Goal: Task Accomplishment & Management: Use online tool/utility

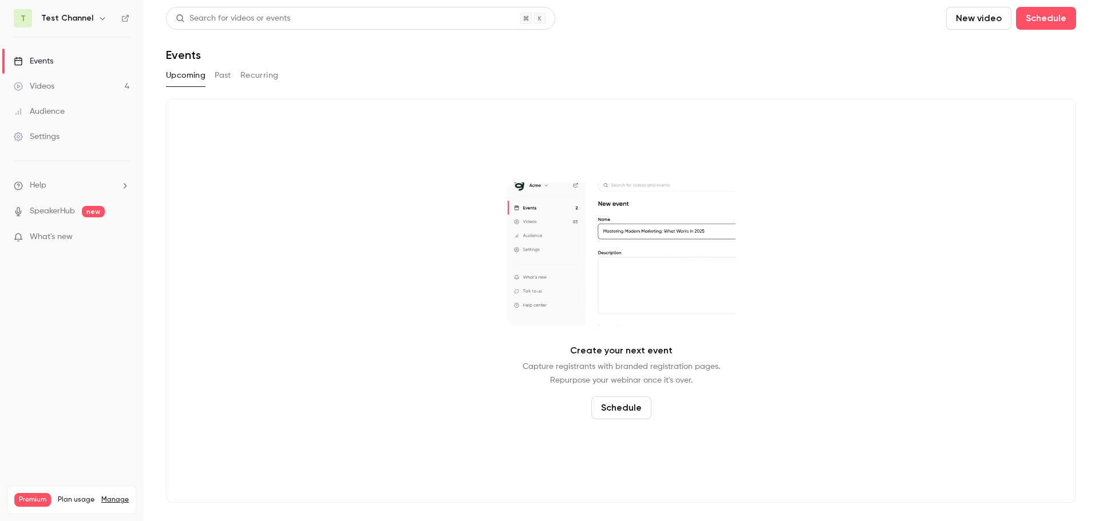
click at [76, 87] on link "Videos 4" at bounding box center [71, 86] width 143 height 25
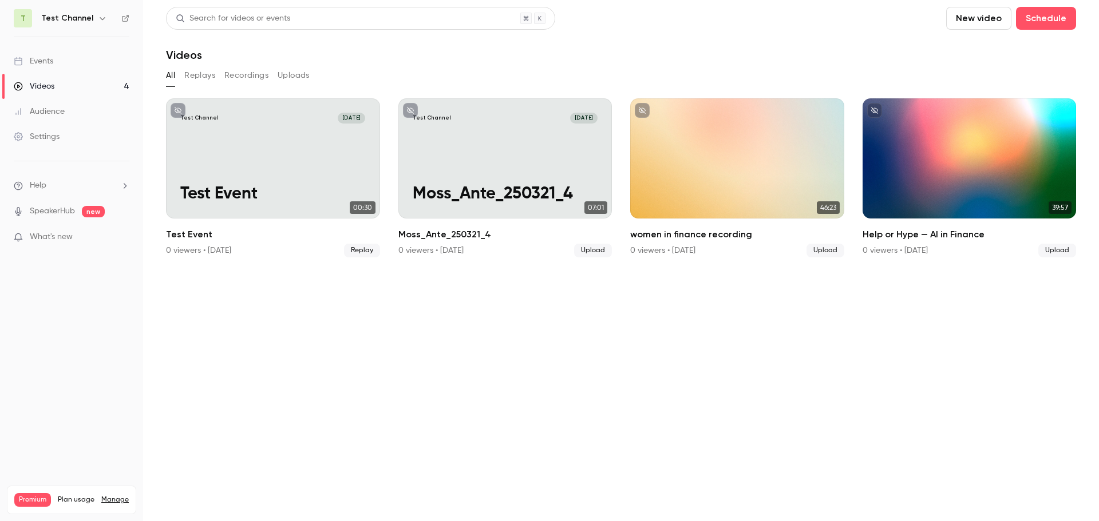
click at [989, 20] on button "New video" at bounding box center [978, 18] width 65 height 23
click at [990, 52] on div "Record" at bounding box center [1020, 49] width 87 height 11
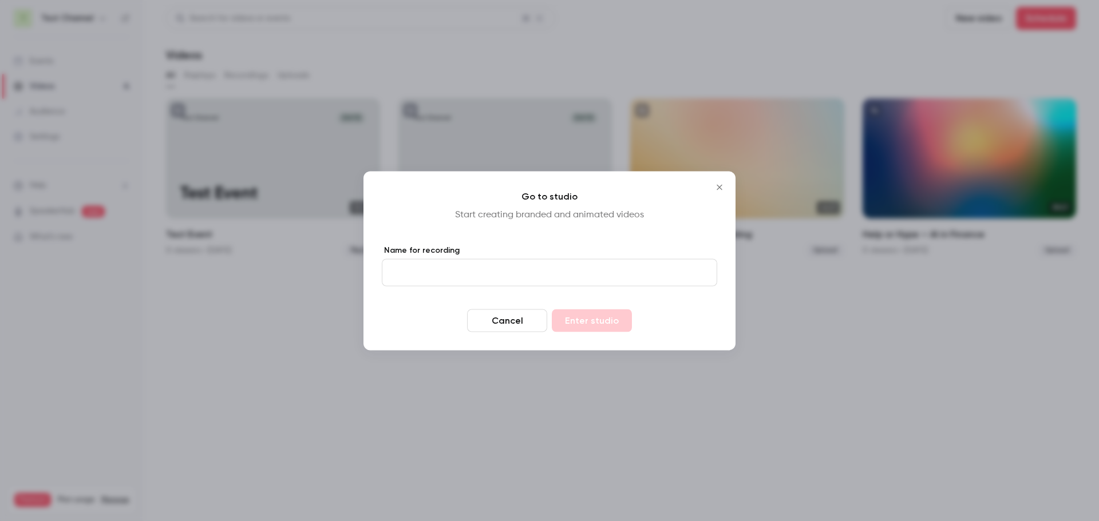
click at [501, 273] on input "Name for recording" at bounding box center [549, 272] width 335 height 27
type input "**********"
click at [552, 309] on button "Enter studio" at bounding box center [592, 320] width 80 height 23
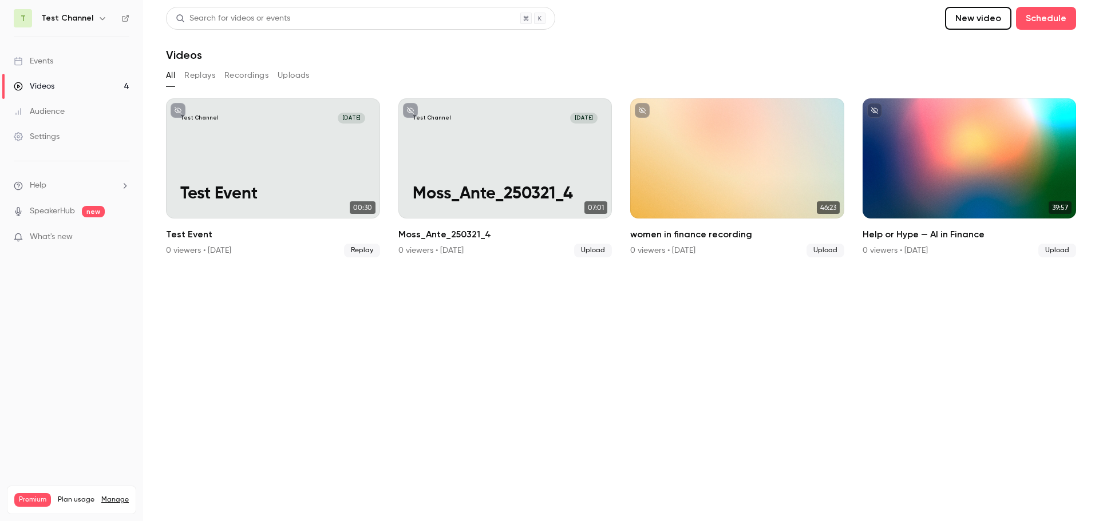
click at [488, 371] on section "Search for videos or events New video Schedule Videos All Replays Recordings Up…" at bounding box center [621, 261] width 910 height 508
click at [323, 333] on section "Search for videos or events New video Schedule Videos All Replays Recordings Up…" at bounding box center [621, 261] width 910 height 508
click at [978, 13] on button "New video" at bounding box center [978, 18] width 65 height 23
click at [983, 52] on div "Record" at bounding box center [1020, 49] width 87 height 11
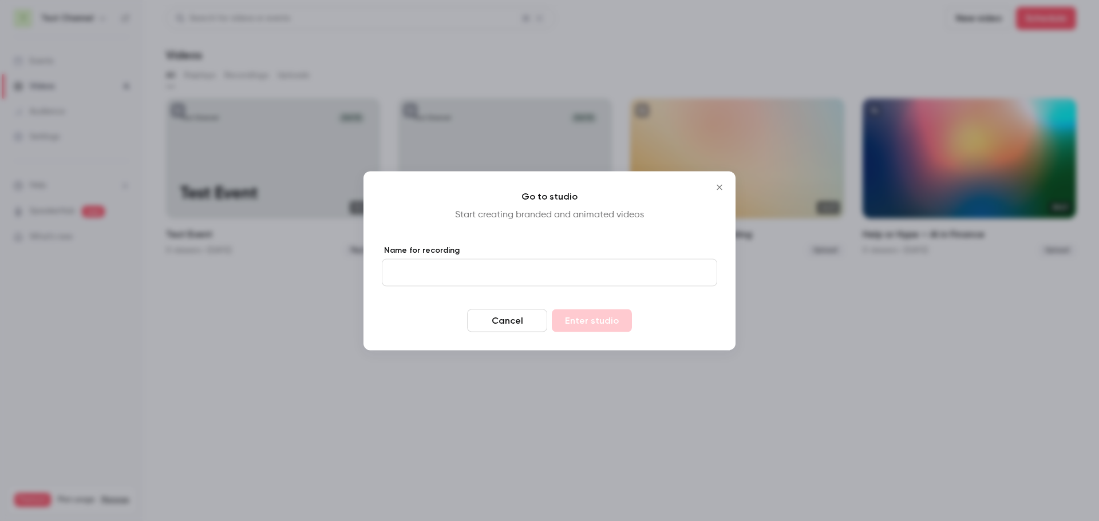
click at [717, 186] on icon "Close" at bounding box center [720, 187] width 14 height 9
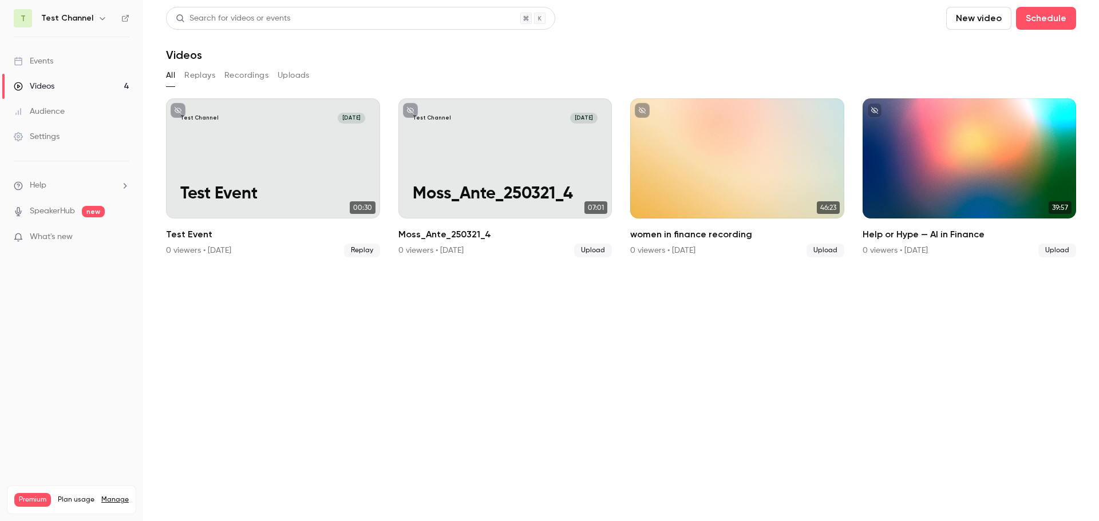
click at [51, 109] on div "Audience" at bounding box center [39, 111] width 51 height 11
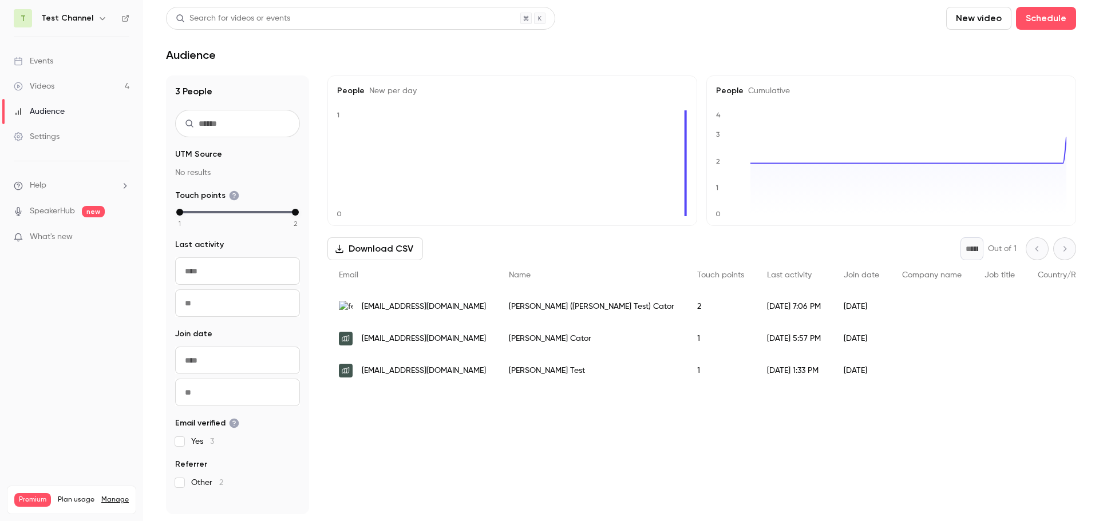
click at [55, 90] on link "Videos 4" at bounding box center [71, 86] width 143 height 25
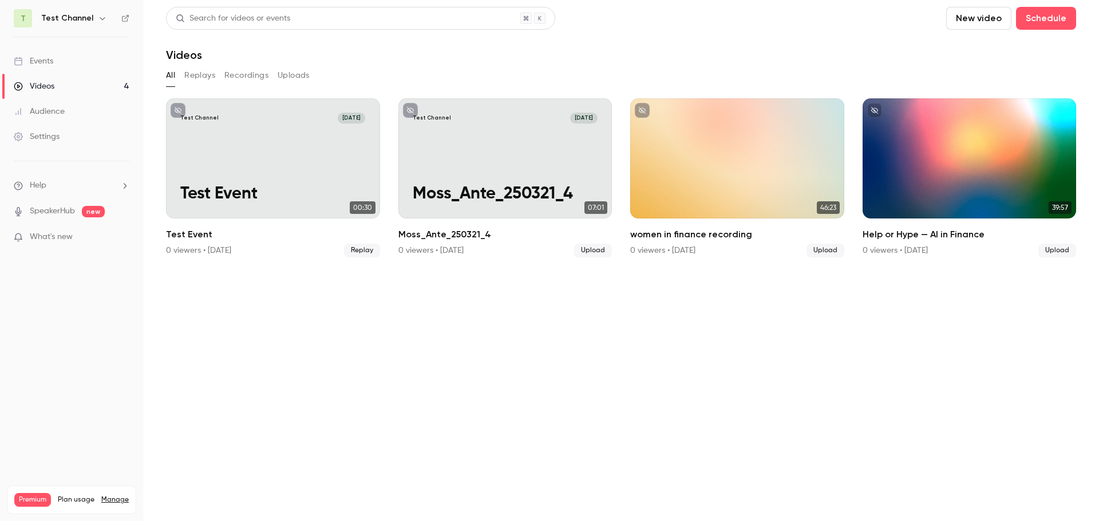
drag, startPoint x: 209, startPoint y: 78, endPoint x: 223, endPoint y: 78, distance: 13.7
click at [209, 78] on button "Replays" at bounding box center [199, 75] width 31 height 18
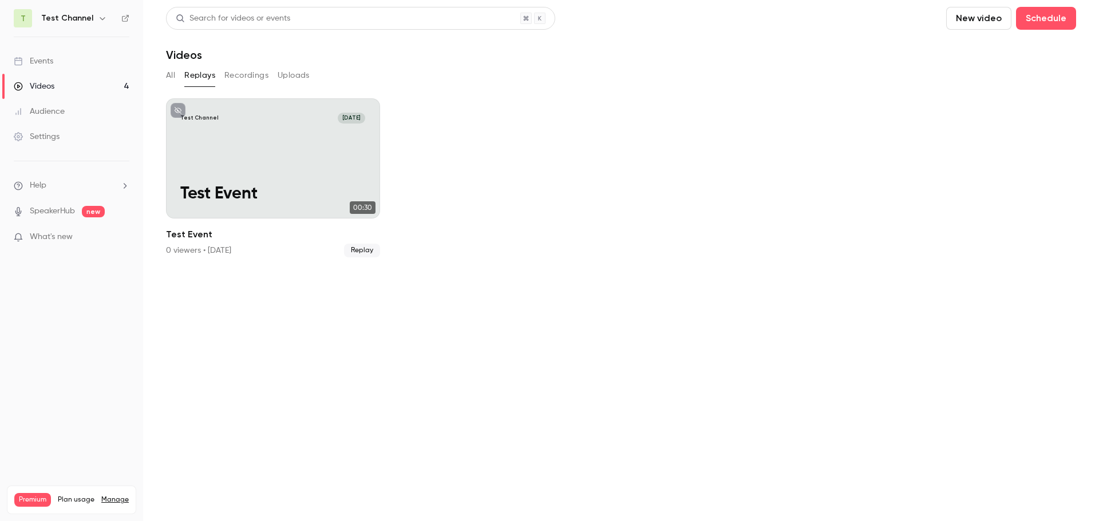
click at [253, 78] on button "Recordings" at bounding box center [246, 75] width 44 height 18
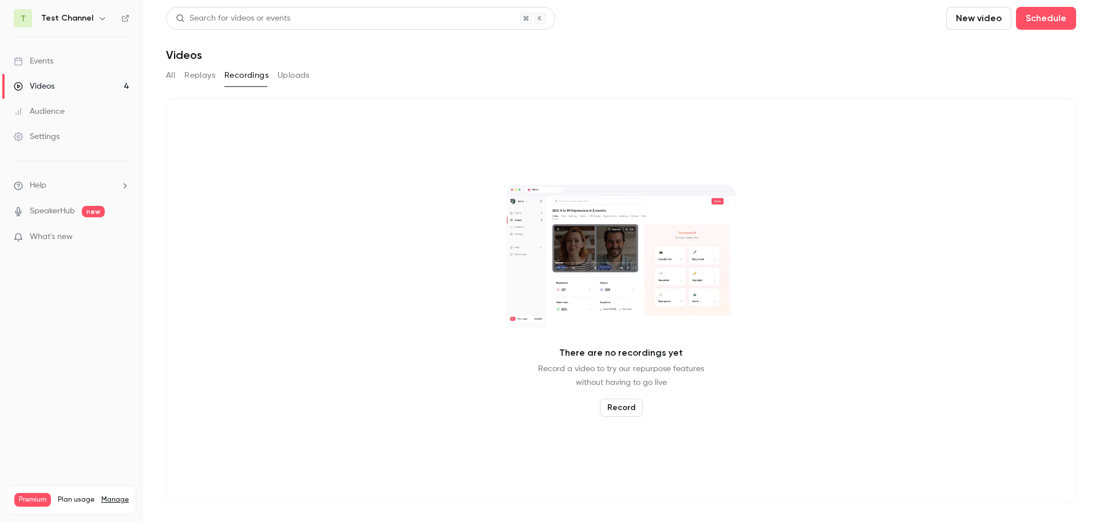
click at [290, 77] on button "Uploads" at bounding box center [294, 75] width 32 height 18
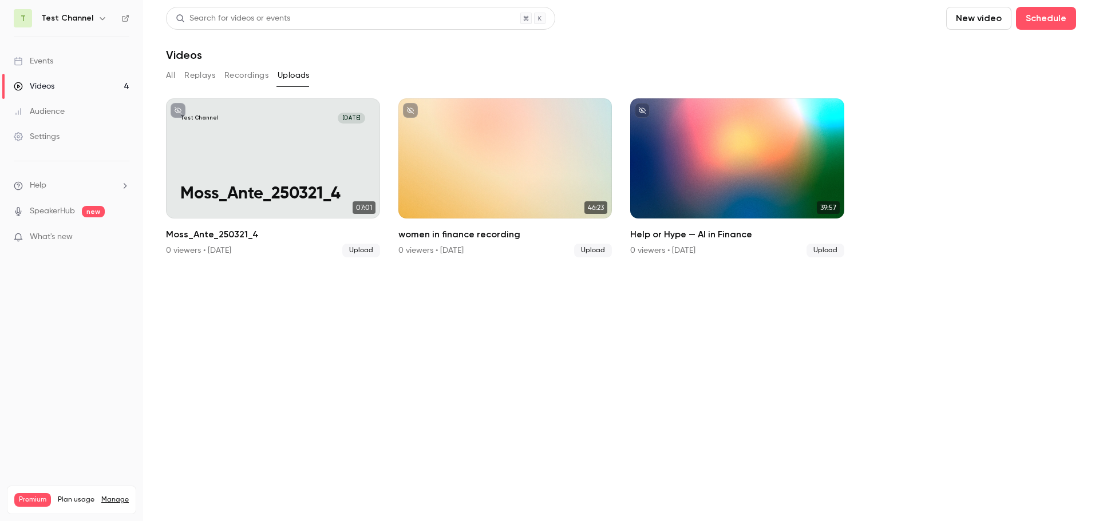
click at [171, 75] on button "All" at bounding box center [170, 75] width 9 height 18
